Goal: Check status: Check status

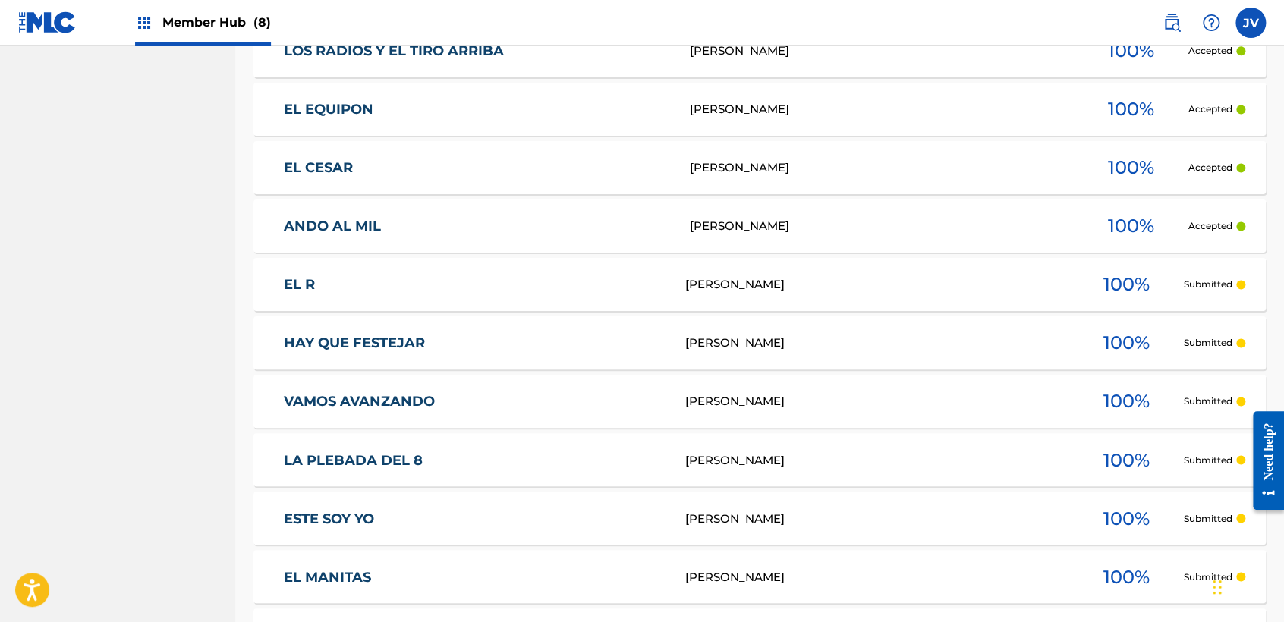
click at [231, 18] on span "Member Hub (8)" at bounding box center [216, 22] width 109 height 17
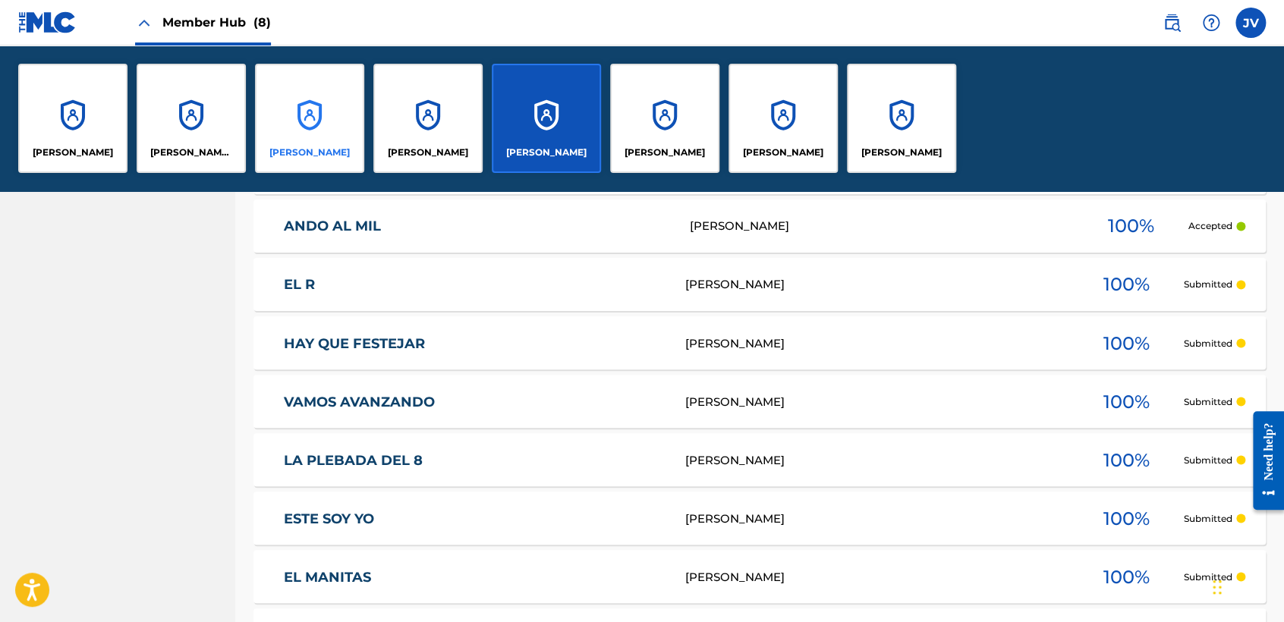
click at [346, 111] on div "[PERSON_NAME]" at bounding box center [309, 118] width 109 height 109
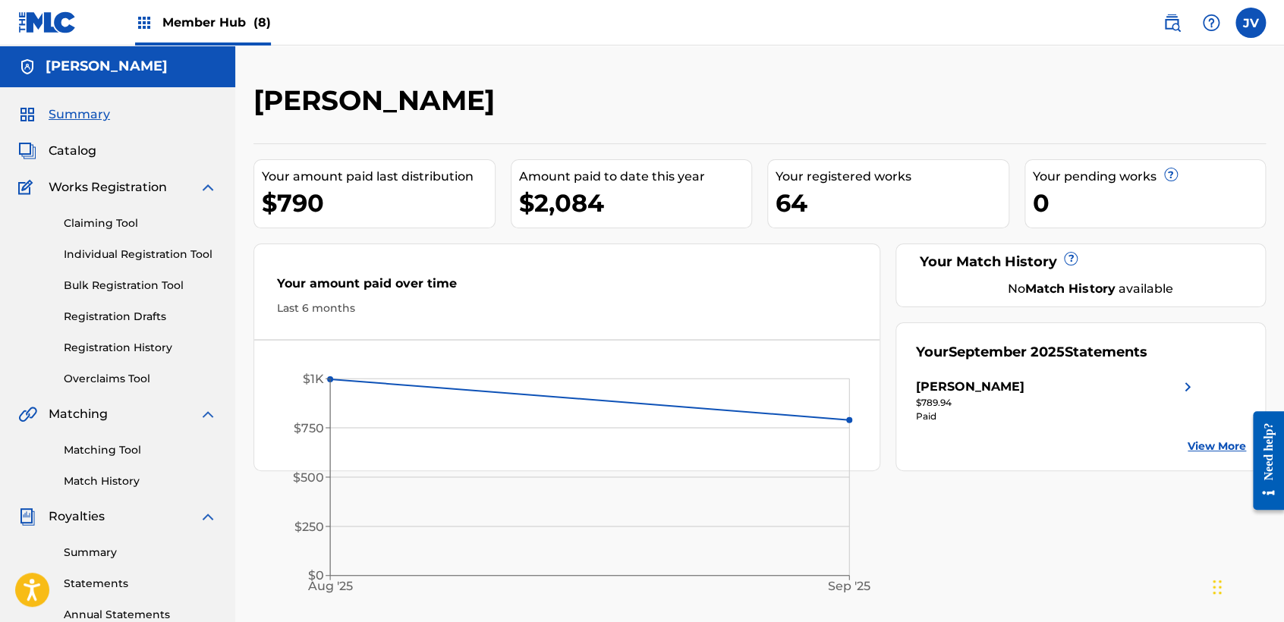
click at [219, 14] on span "Member Hub (8)" at bounding box center [216, 22] width 109 height 17
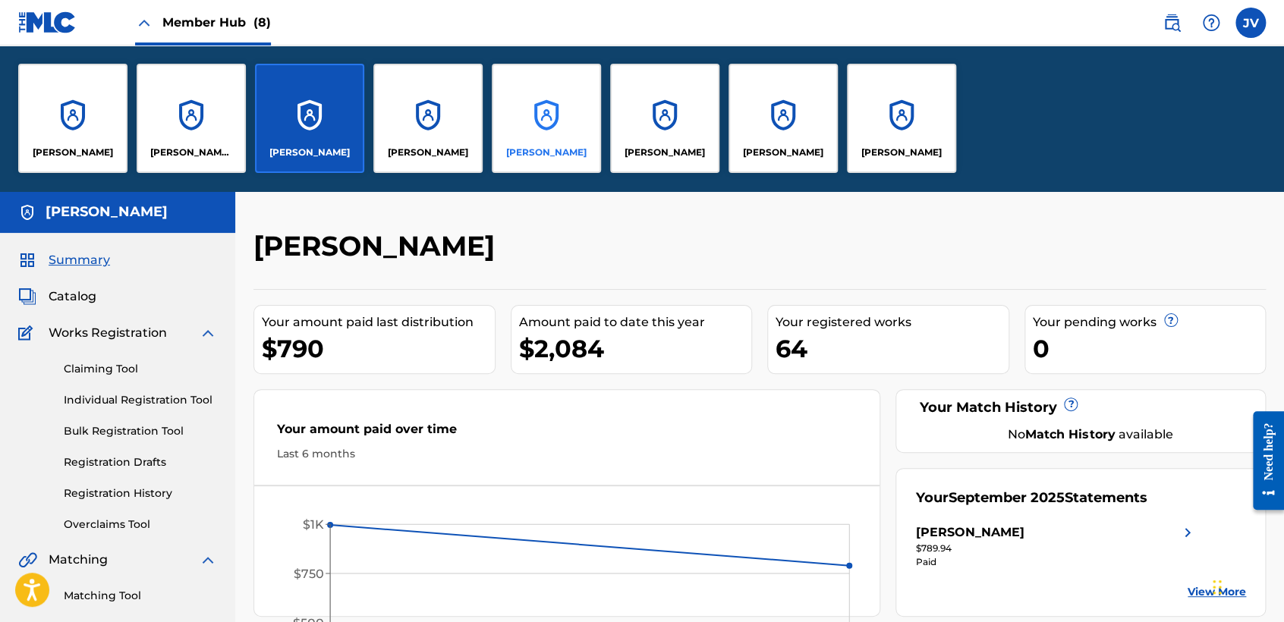
click at [547, 110] on div "[PERSON_NAME]" at bounding box center [546, 118] width 109 height 109
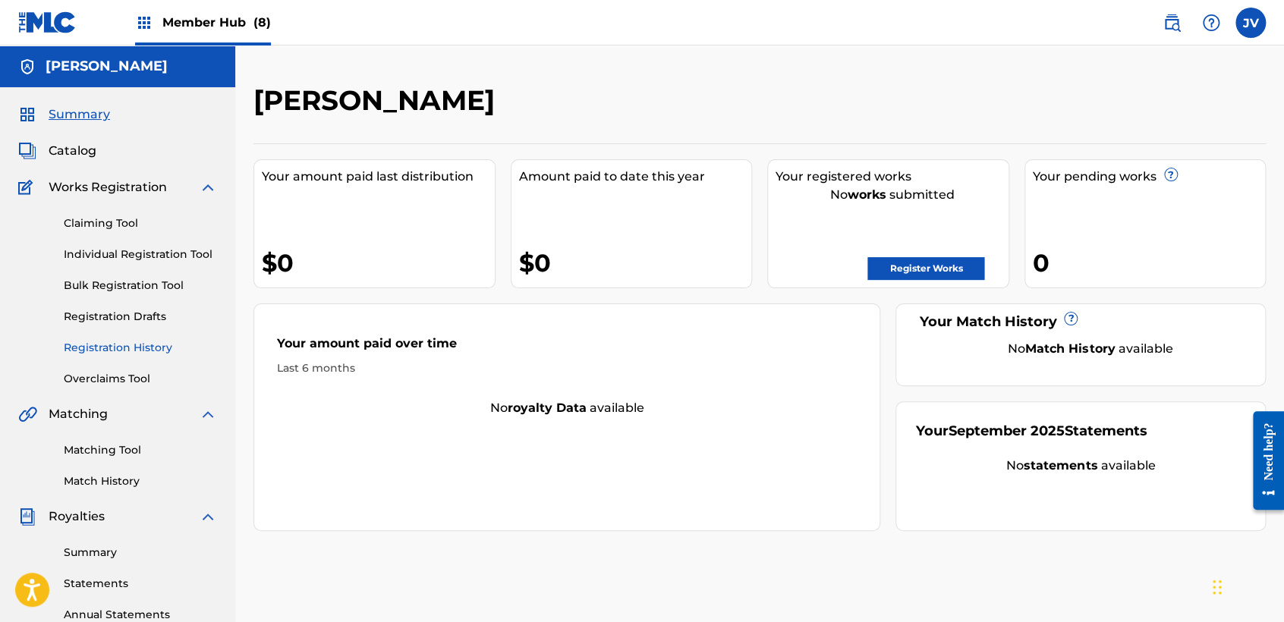
click at [165, 351] on link "Registration History" at bounding box center [140, 348] width 153 height 16
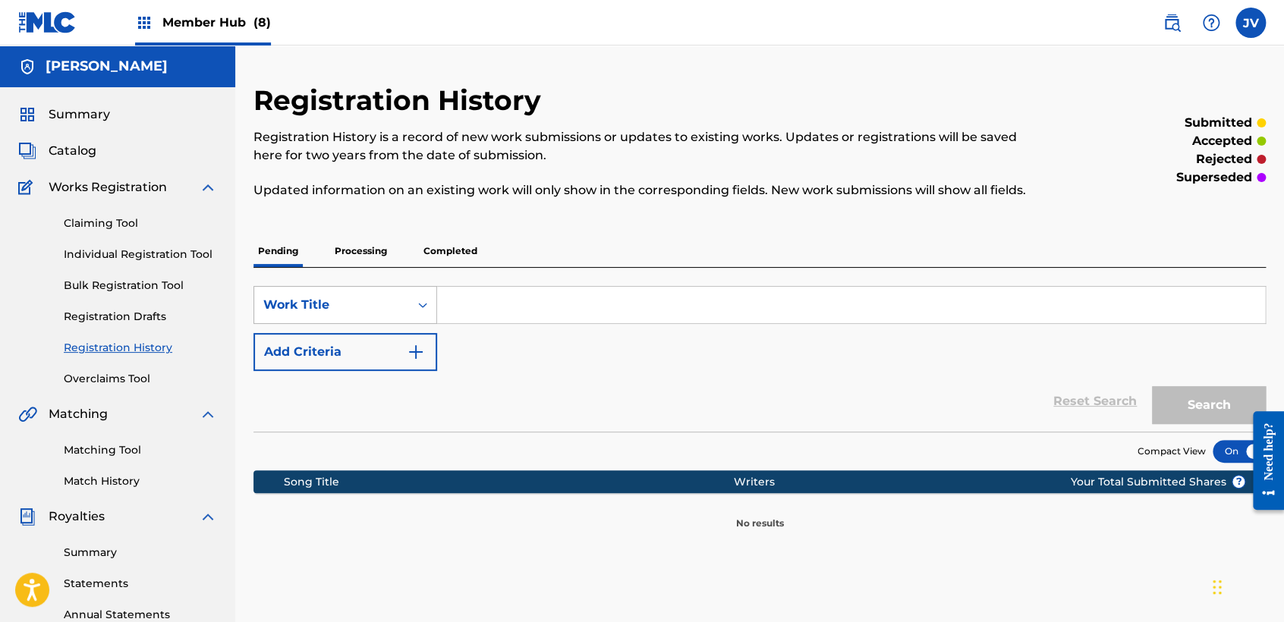
scroll to position [84, 0]
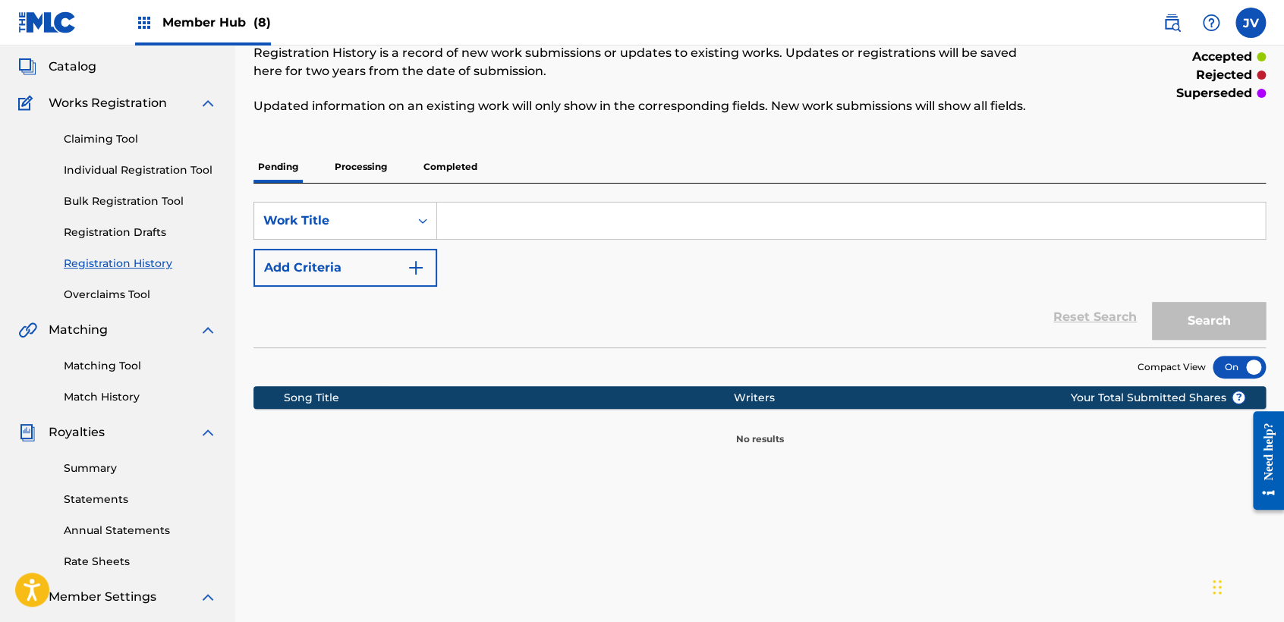
click at [450, 170] on p "Completed" at bounding box center [450, 167] width 63 height 32
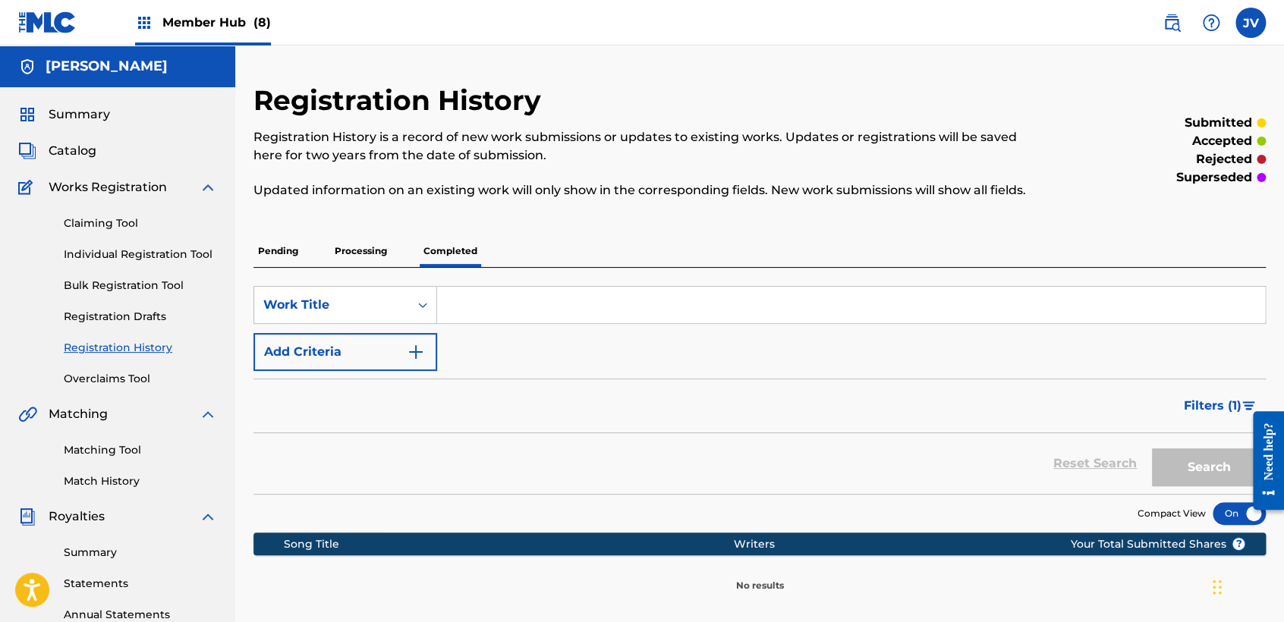
click at [364, 237] on p "Processing" at bounding box center [360, 251] width 61 height 32
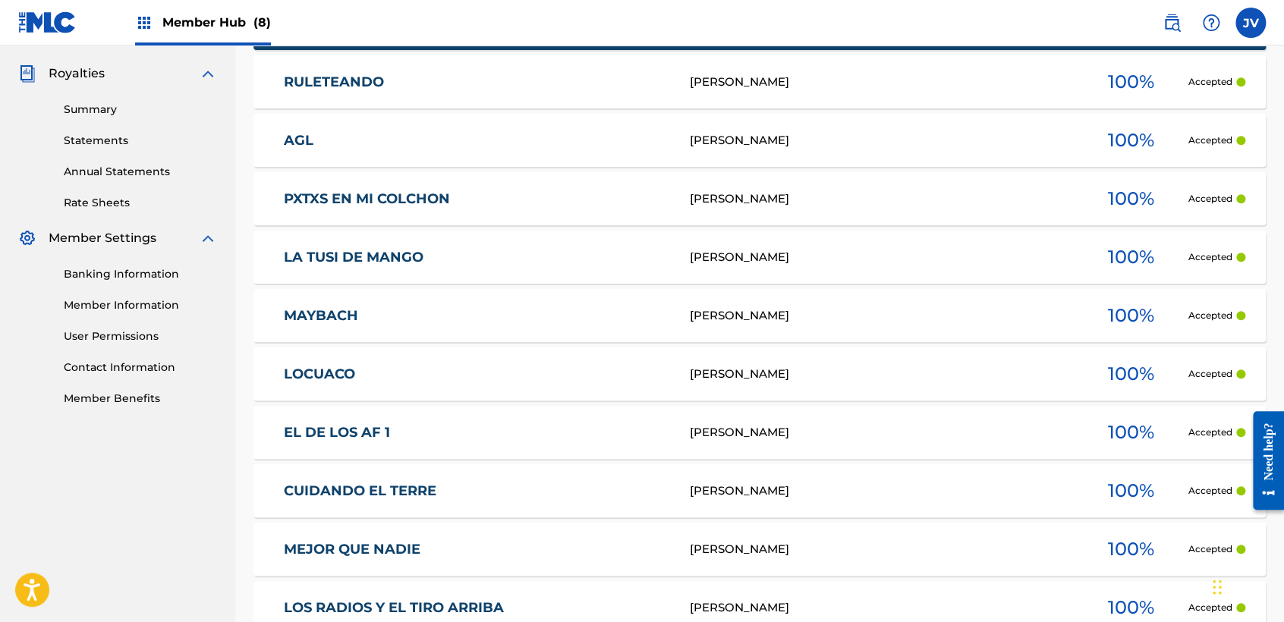
scroll to position [630, 0]
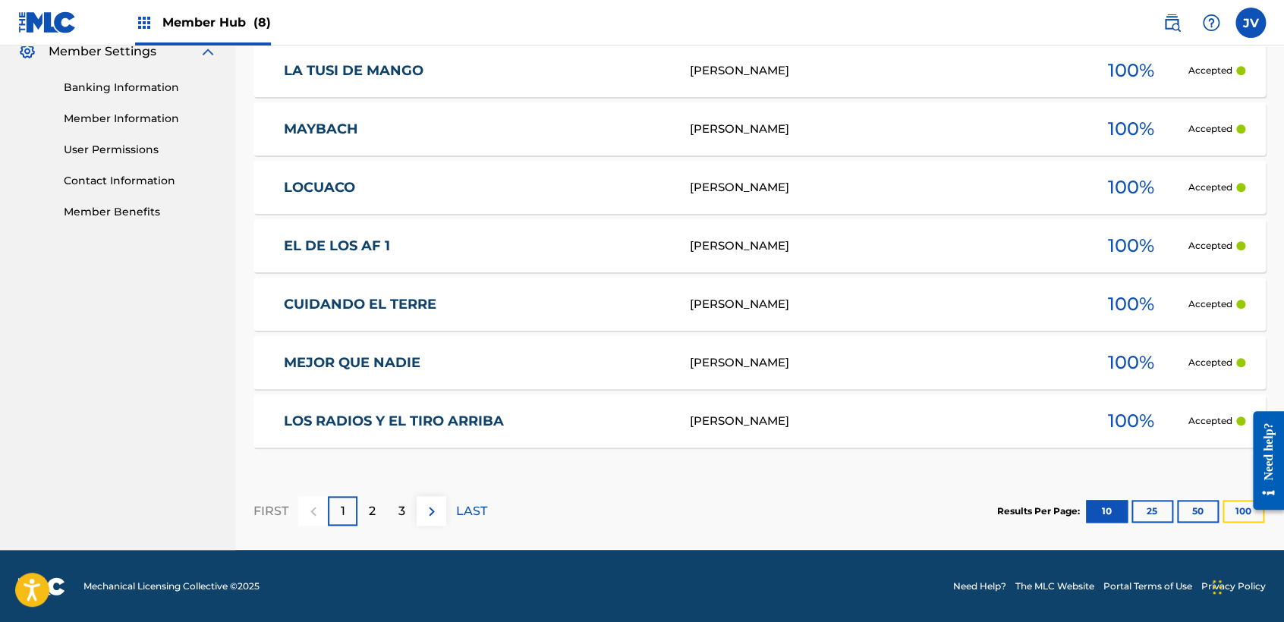
click at [1228, 509] on button "100" at bounding box center [1243, 511] width 42 height 23
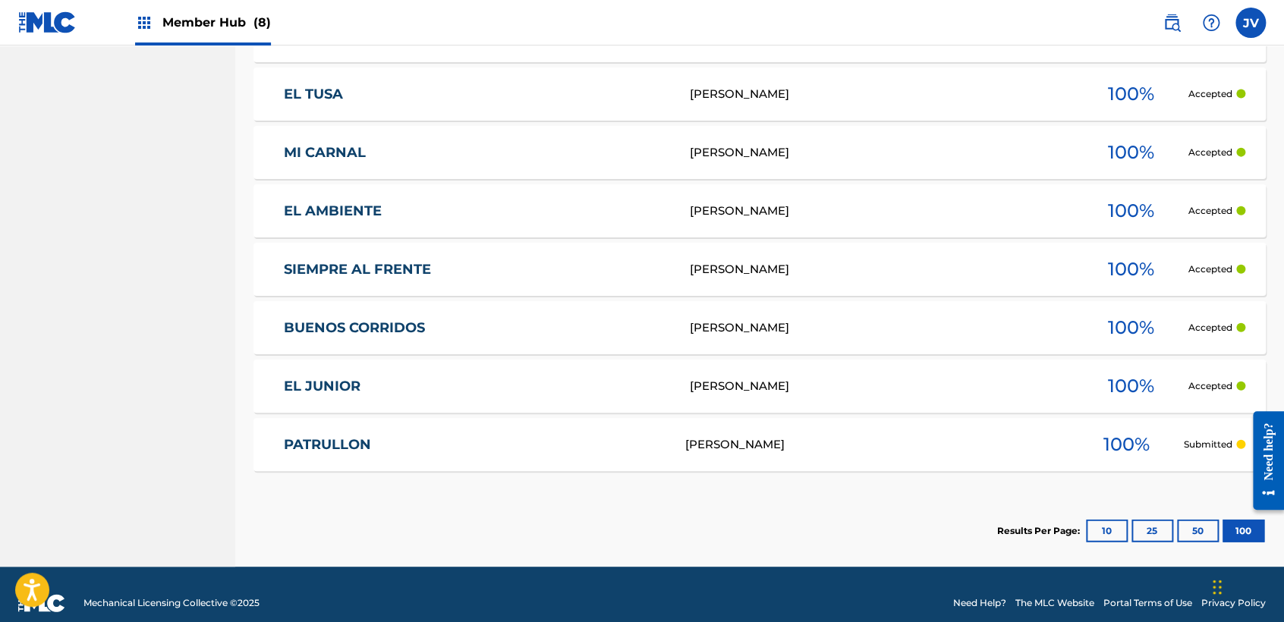
scroll to position [1675, 0]
